Goal: Check status: Check status

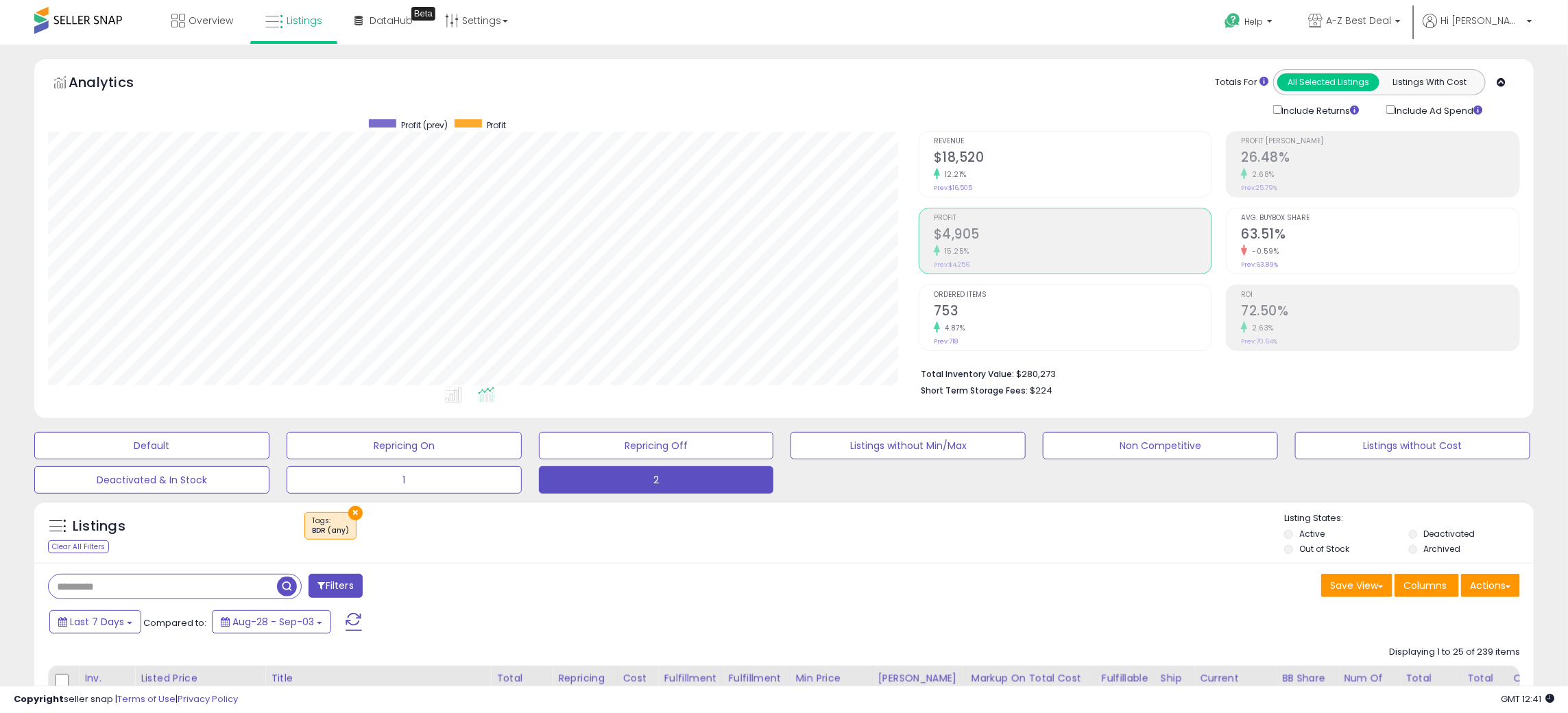
scroll to position [280, 870]
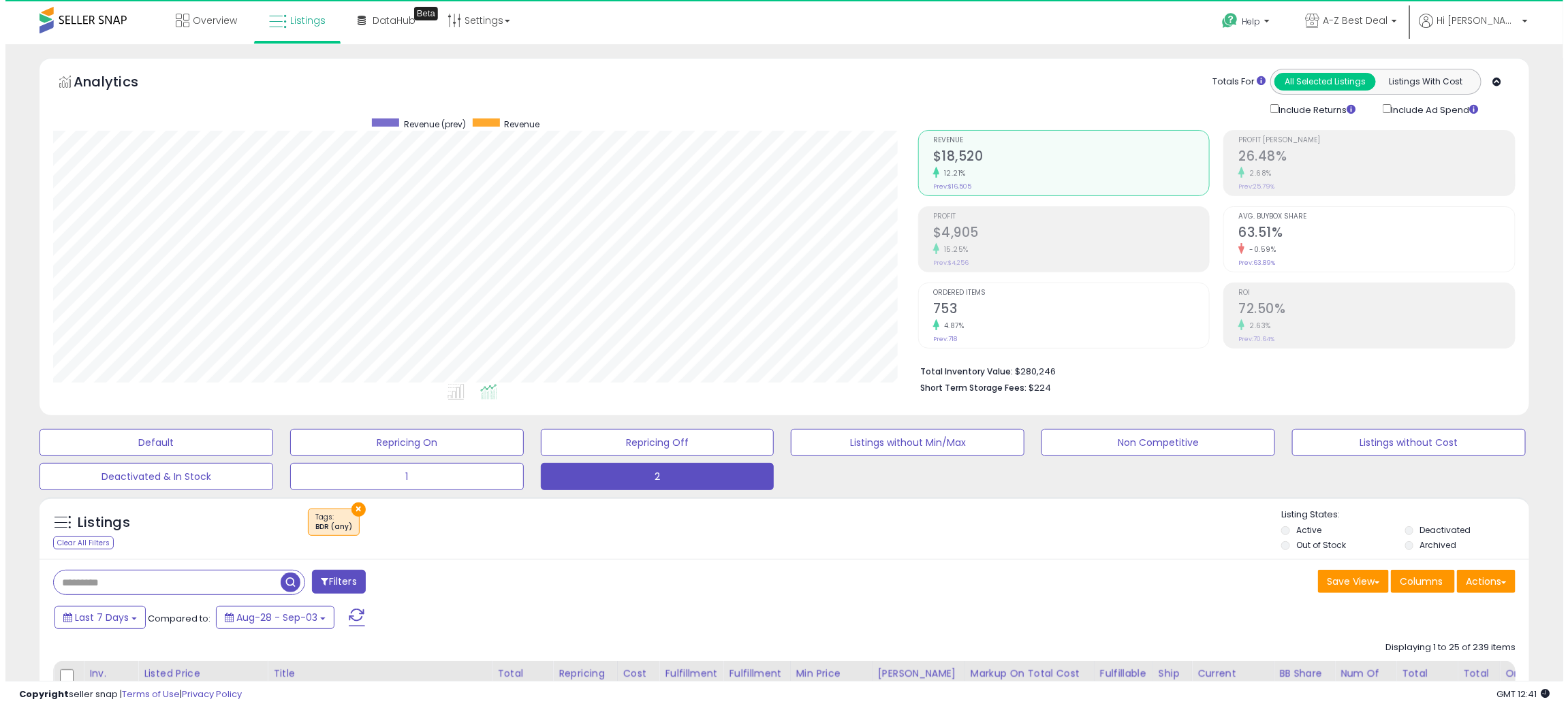
scroll to position [278, 865]
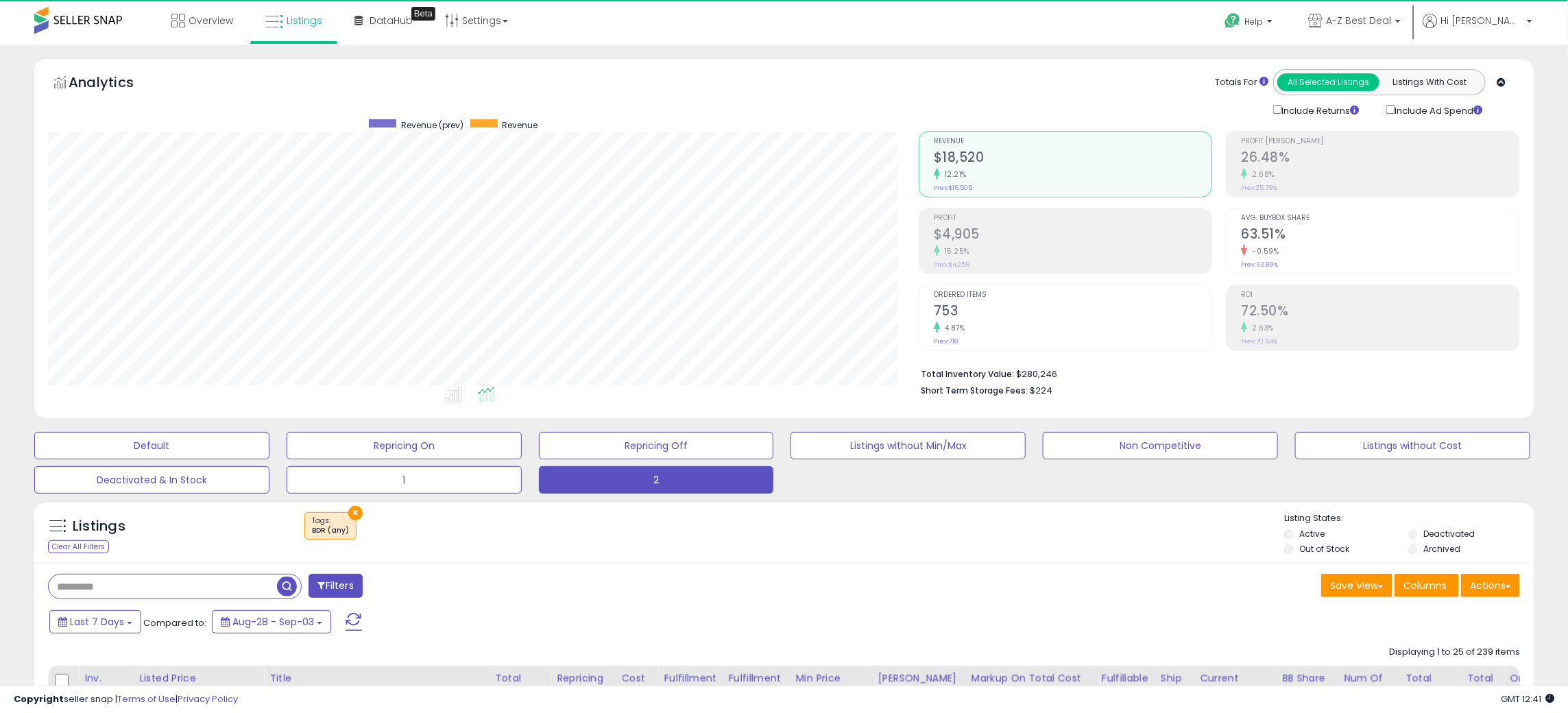
click at [988, 237] on h2 "$4,905" at bounding box center [1073, 236] width 278 height 19
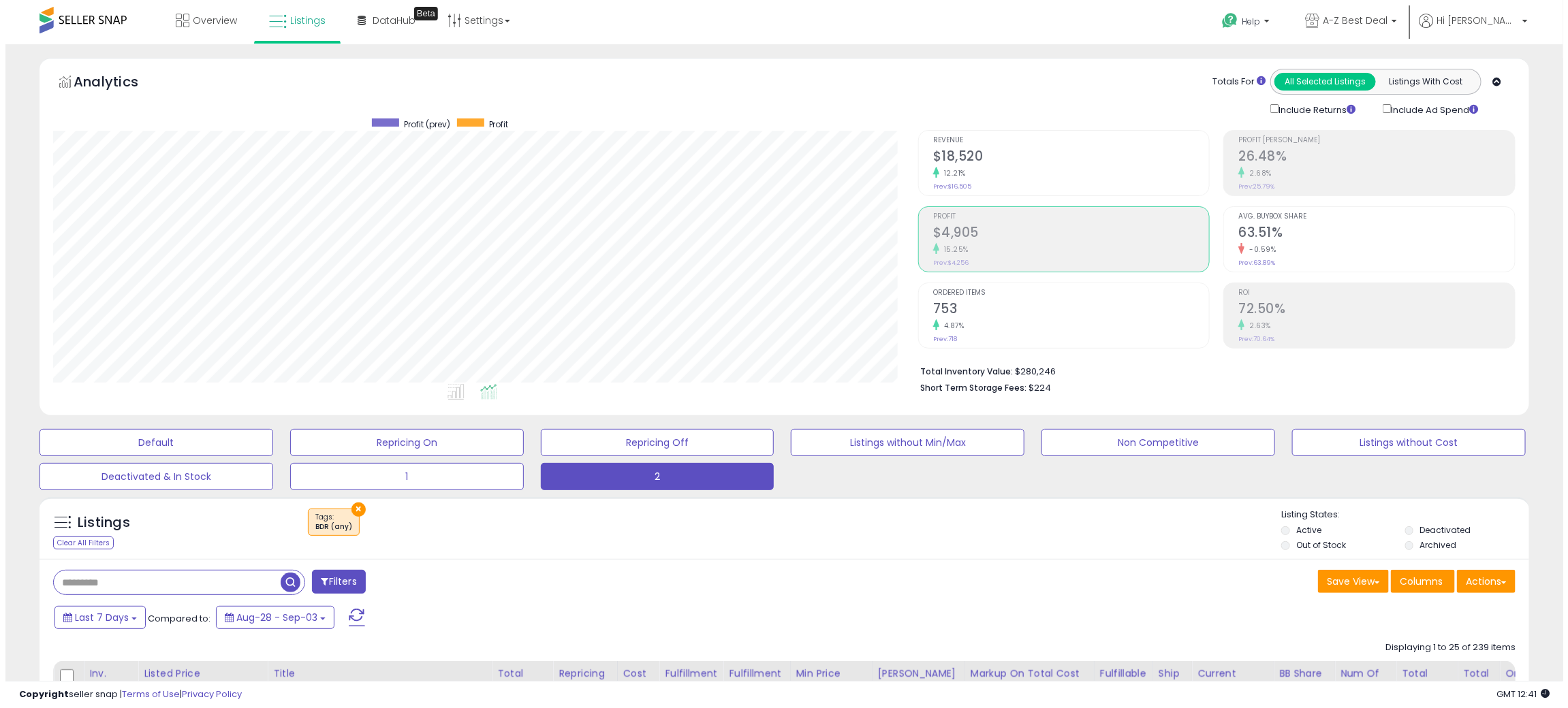
scroll to position [680631, 680389]
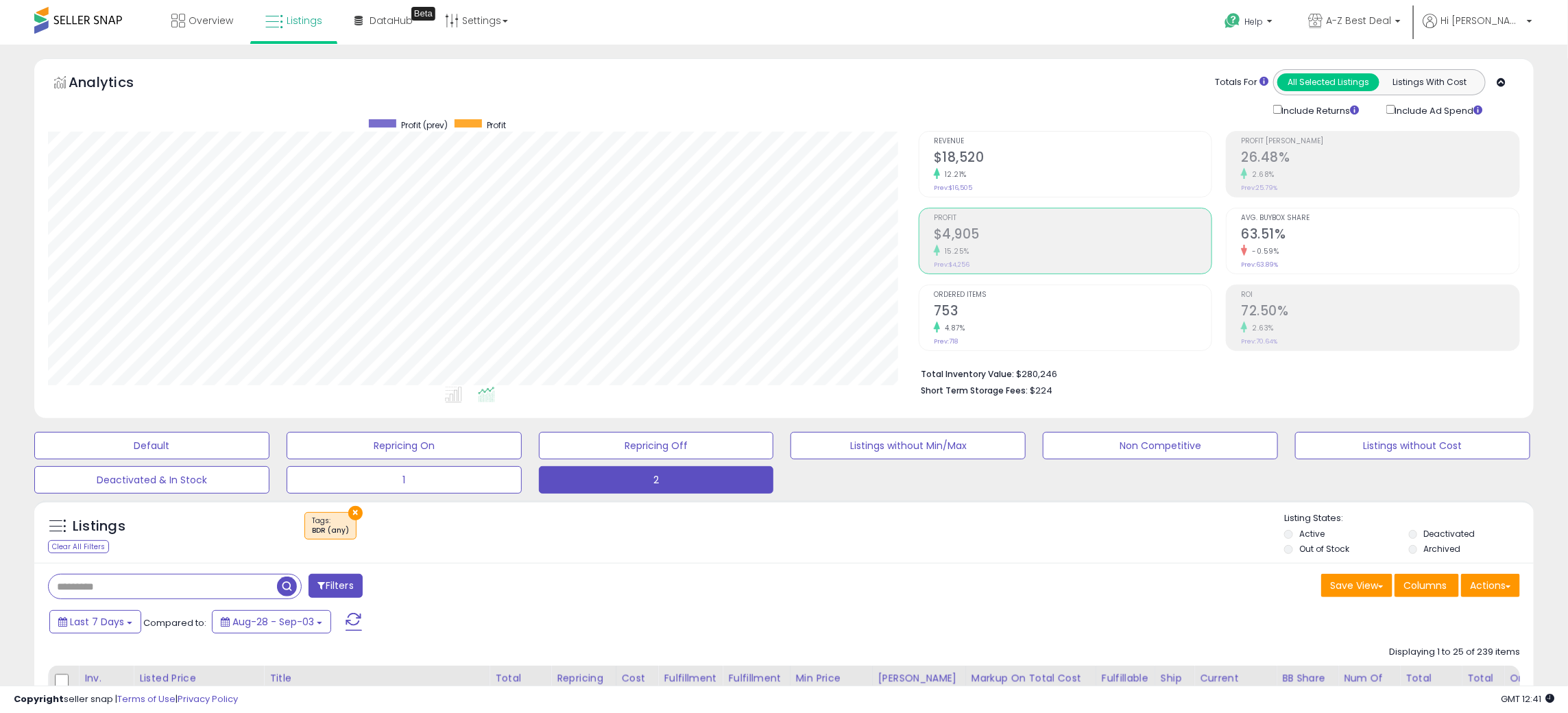
click at [972, 241] on h2 "$4,905" at bounding box center [1073, 236] width 278 height 19
click at [937, 553] on div "Listings Clear All Filters × Tags BDR (any)" at bounding box center [784, 536] width 1499 height 47
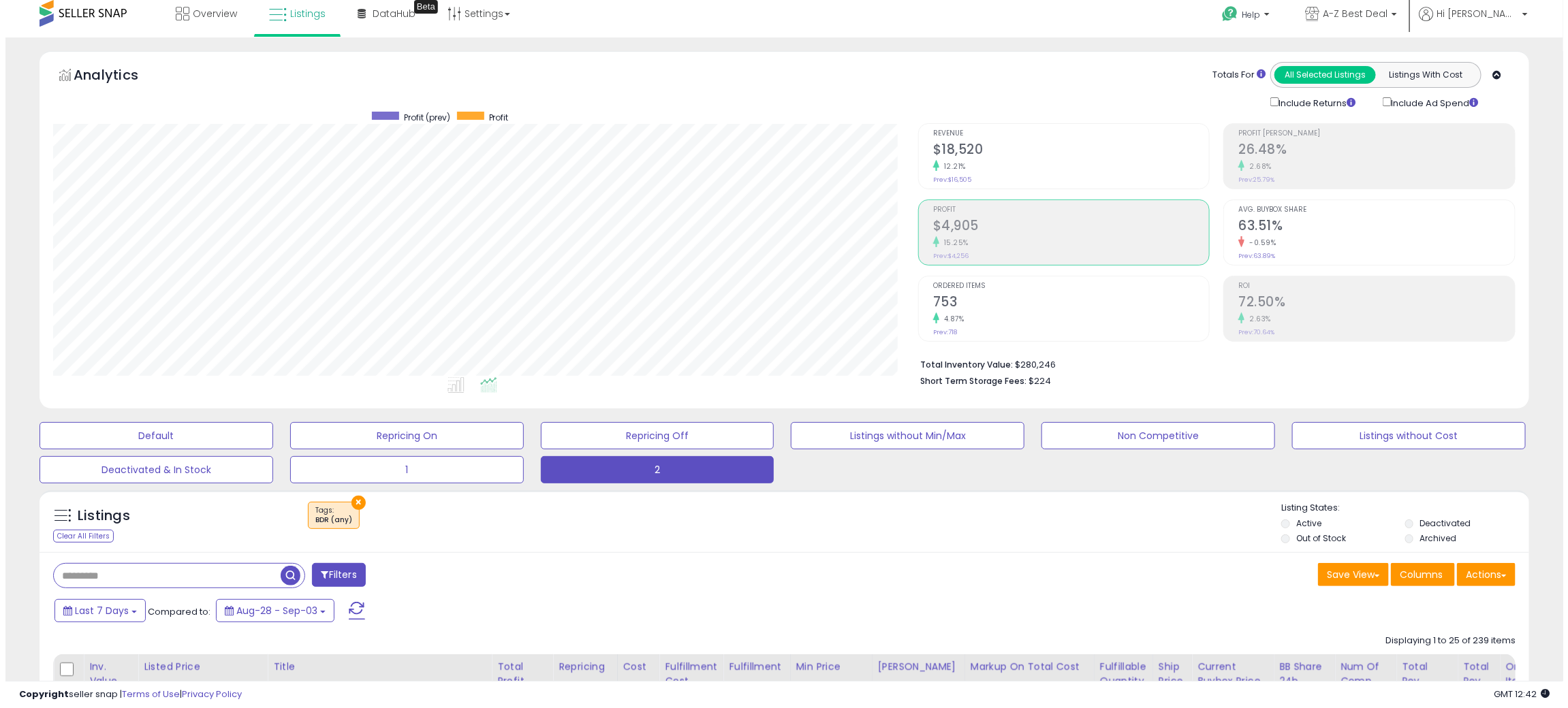
scroll to position [0, 0]
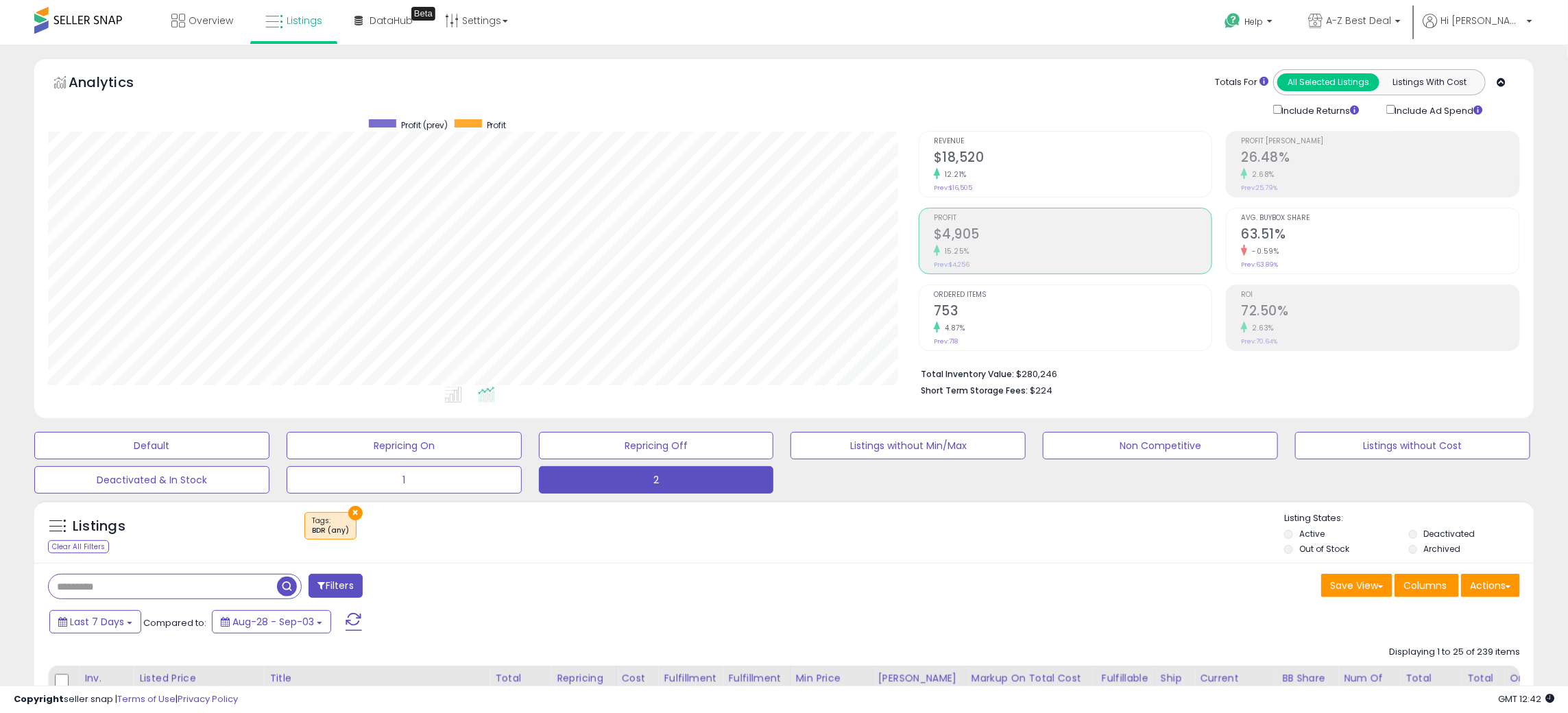
drag, startPoint x: 973, startPoint y: 544, endPoint x: 996, endPoint y: 479, distance: 68.9
click at [973, 542] on div "× Tags" at bounding box center [786, 531] width 998 height 39
click at [987, 245] on div "15.25%" at bounding box center [1073, 251] width 278 height 13
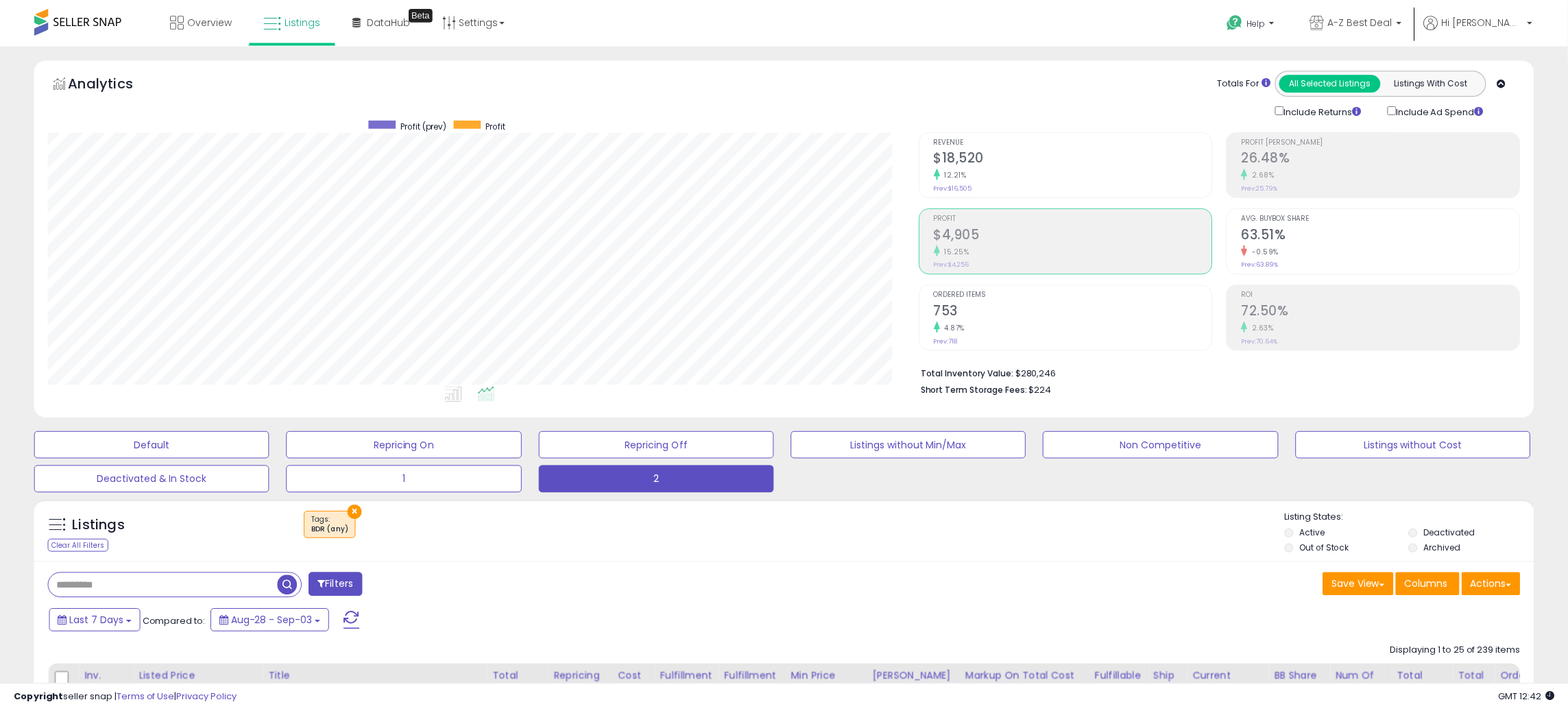
scroll to position [685438, 684663]
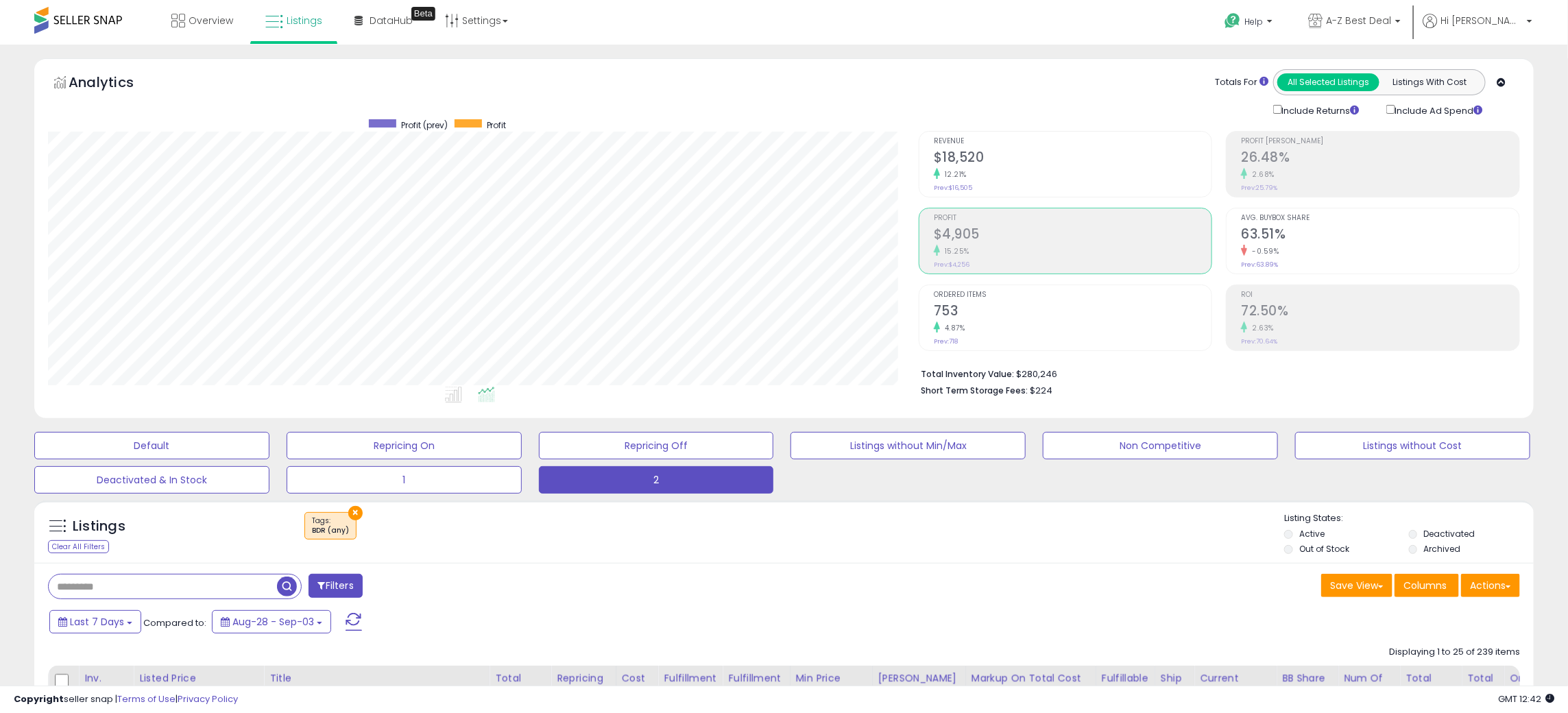
drag, startPoint x: 863, startPoint y: 521, endPoint x: 850, endPoint y: 504, distance: 21.4
click at [863, 521] on div "× Tags" at bounding box center [786, 531] width 998 height 39
